Goal: Check status: Check status

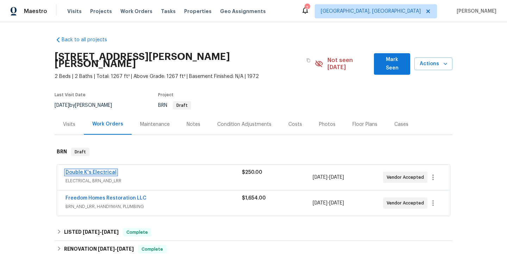
click at [93, 170] on link "Double K's Electrical" at bounding box center [91, 172] width 51 height 5
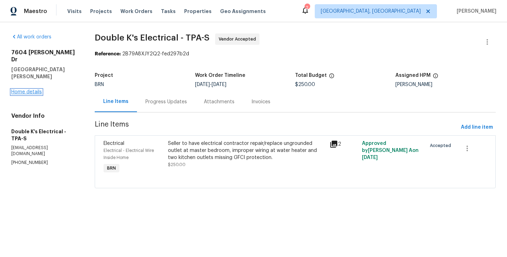
click at [27, 89] on link "Home details" at bounding box center [26, 91] width 31 height 5
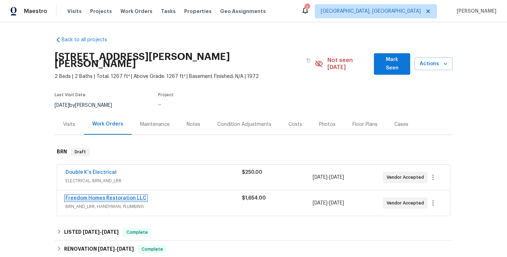
click at [100, 196] on link "Freedom Homes Restoration LLC" at bounding box center [106, 198] width 81 height 5
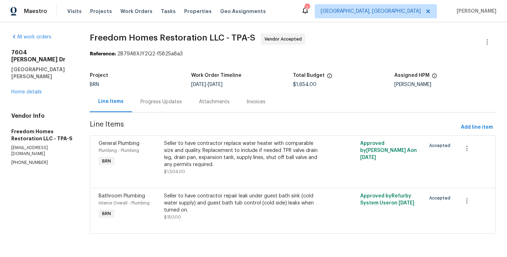
click at [156, 101] on div "Progress Updates" at bounding box center [162, 101] width 42 height 7
